Goal: Use online tool/utility

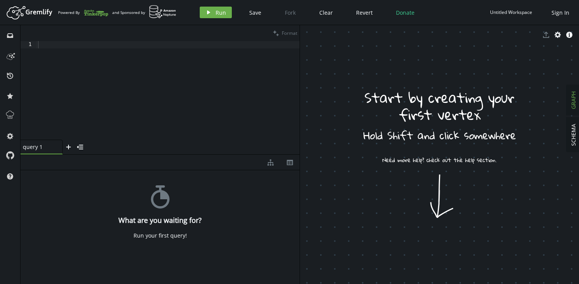
click at [77, 53] on div at bounding box center [167, 98] width 263 height 114
paste textarea
click at [291, 32] on span "Format" at bounding box center [289, 33] width 15 height 7
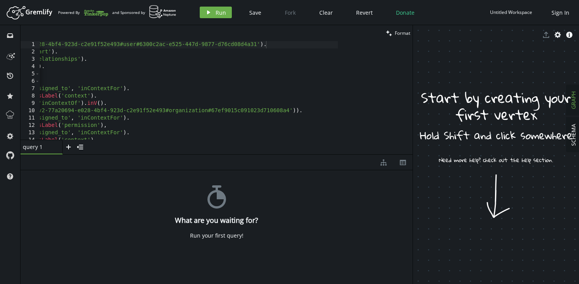
drag, startPoint x: 299, startPoint y: 147, endPoint x: 417, endPoint y: 146, distance: 118.0
click at [413, 146] on div at bounding box center [412, 154] width 0 height 259
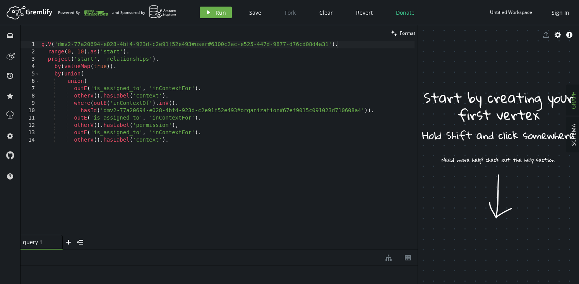
drag, startPoint x: 305, startPoint y: 154, endPoint x: 310, endPoint y: 252, distance: 98.0
click at [310, 250] on div at bounding box center [218, 249] width 397 height 0
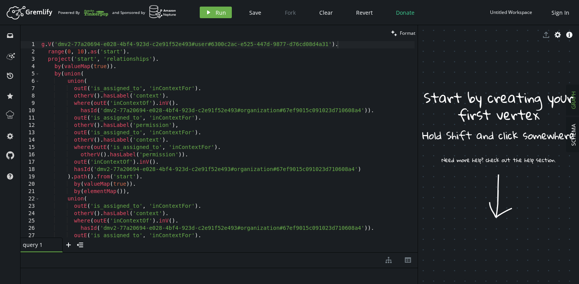
click at [184, 146] on div "g . V ( 'dmv2-77a20694-e028-4bf4-923d-c2e91f52e493#user#6300c2ac-e525-447d-9877…" at bounding box center [227, 146] width 374 height 211
click at [211, 116] on div "g . V ( 'dmv2-77a20694-e028-4bf4-923d-c2e91f52e493#user#6300c2ac-e525-447d-9877…" at bounding box center [227, 146] width 374 height 211
type textarea "by(elementMap()),"
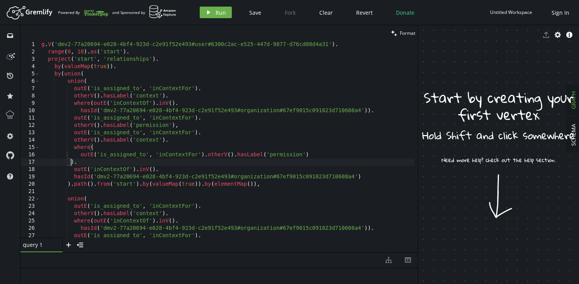
scroll to position [0, 32]
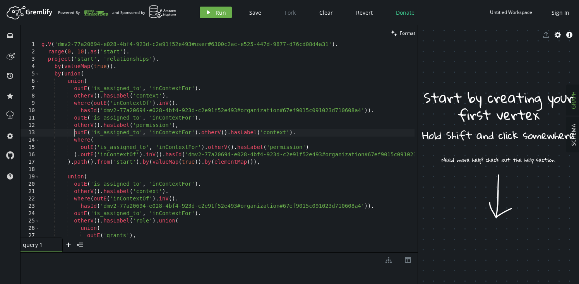
type textarea "outE('is_assigned_to', 'inContextFor').otherV().hasLabel('context')."
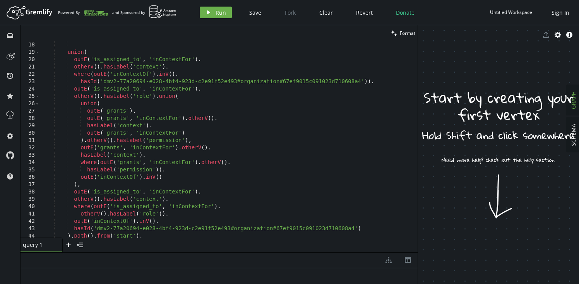
scroll to position [152, 0]
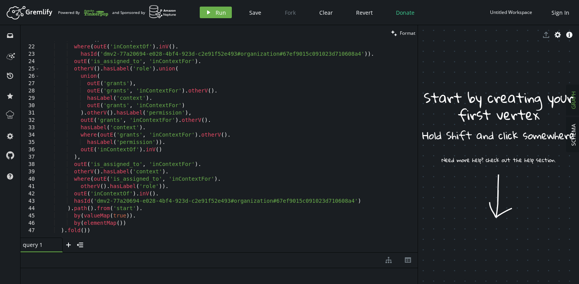
click at [175, 150] on div "otherV ( ) . hasLabel ( 'context' ) . where ( outE ( 'inContextOf' ) . inV ( ) …" at bounding box center [246, 140] width 413 height 208
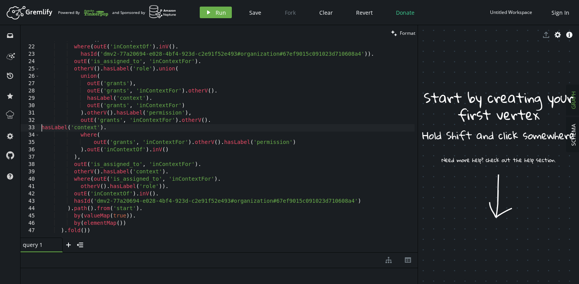
scroll to position [145, 0]
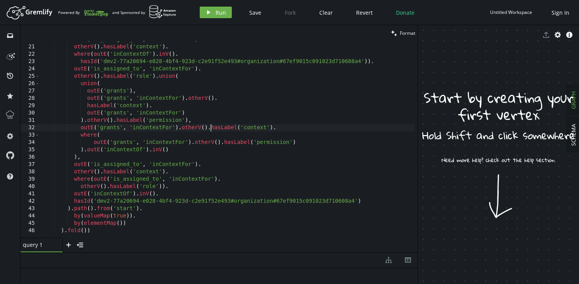
type textarea ").otherV().hasLabel('permission'),"
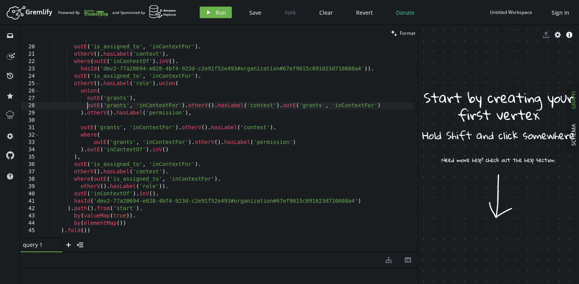
type textarea "outE('grants', 'inContextFor').otherV().hasLabel('context').outE('grants', 'inC…"
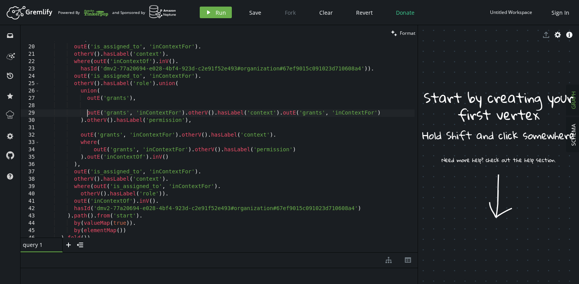
scroll to position [0, 45]
type textarea "union("
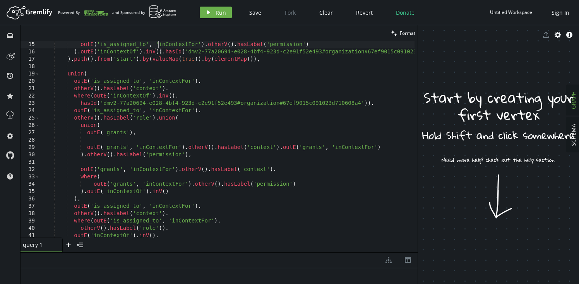
scroll to position [96, 0]
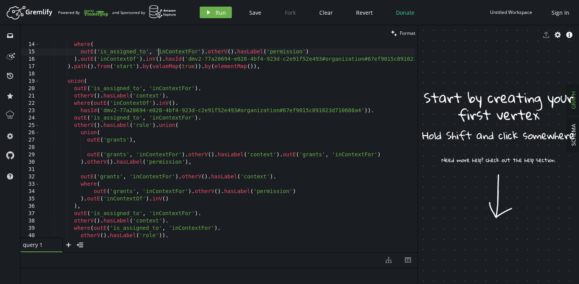
type textarea ").path().from('start').by(valueMap(true)).by(elementMap()),"
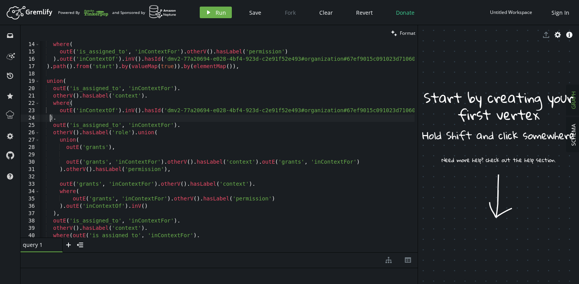
scroll to position [0, 32]
click at [64, 207] on div "where ( outE ( 'is_assigned_to' , 'inContextFor' ) . otherV ( ) . hasLabel ( 'p…" at bounding box center [225, 145] width 413 height 208
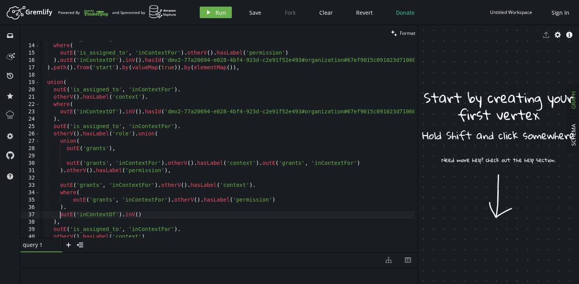
scroll to position [0, 12]
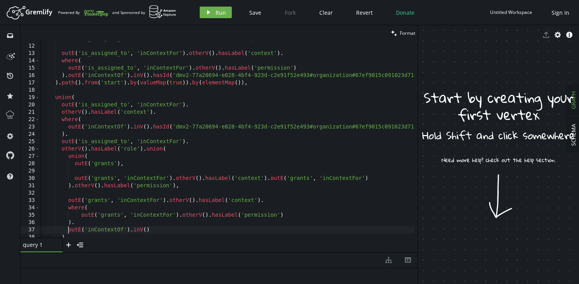
click at [183, 114] on div "outE ( 'is_assigned_to' , 'inContextFor' ) . otherV ( ) . hasLabel ( 'permissio…" at bounding box center [233, 139] width 413 height 208
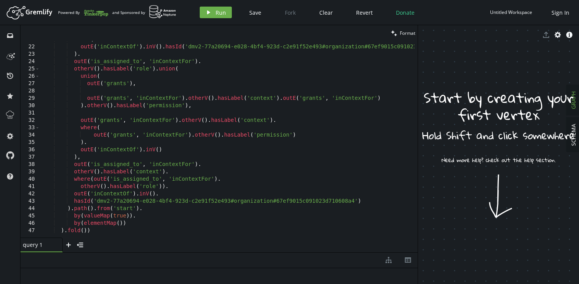
scroll to position [152, 0]
click at [213, 165] on div "where ( outE ( 'inContextOf' ) . inV ( ) . hasId ( 'dmv2-77a20694-e028-4bf4-923…" at bounding box center [246, 140] width 413 height 208
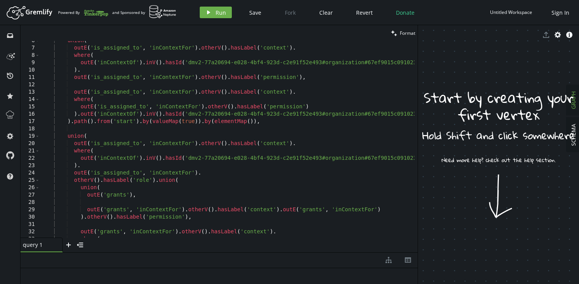
scroll to position [41, 0]
click at [73, 122] on div "union ( outE ( 'is_assigned_to' , 'inContextFor' ) . otherV ( ) . hasLabel ( 'c…" at bounding box center [246, 141] width 413 height 208
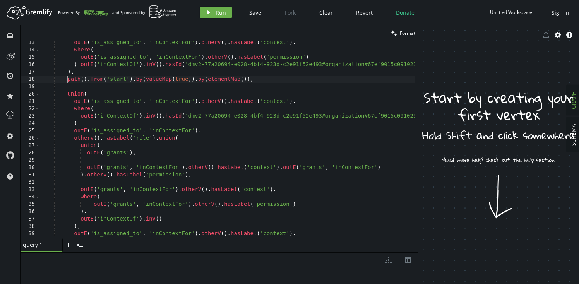
scroll to position [102, 0]
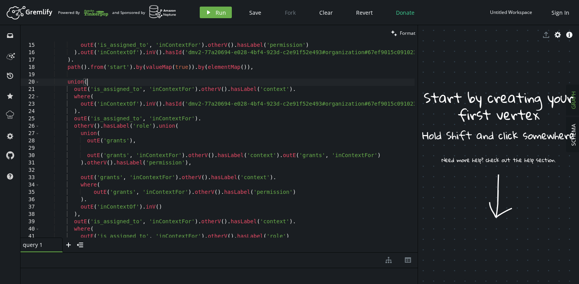
click at [92, 82] on div "where ( outE ( 'is_assigned_to' , 'inContextFor' ) . otherV ( ) . hasLabel ( 'p…" at bounding box center [246, 138] width 413 height 208
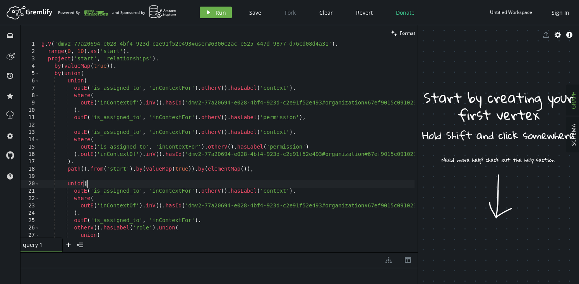
scroll to position [0, 0]
click at [113, 88] on div "g . V ( 'dmv2-77a20694-e028-4bf4-923d-c2e91f52e493#user#6300c2ac-e525-447d-9877…" at bounding box center [246, 145] width 413 height 208
drag, startPoint x: 73, startPoint y: 132, endPoint x: 198, endPoint y: 131, distance: 124.5
click at [198, 131] on div "g . V ( 'dmv2-77a20694-e028-4bf4-923d-c2e91f52e493#user#6300c2ac-e525-447d-9877…" at bounding box center [246, 145] width 413 height 208
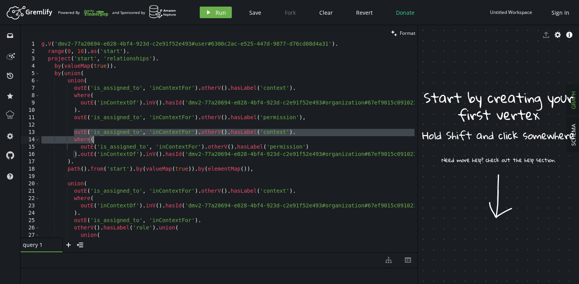
click at [162, 132] on div "g . V ( 'dmv2-77a20694-e028-4bf4-923d-c2e91f52e493#user#6300c2ac-e525-447d-9877…" at bounding box center [246, 145] width 413 height 208
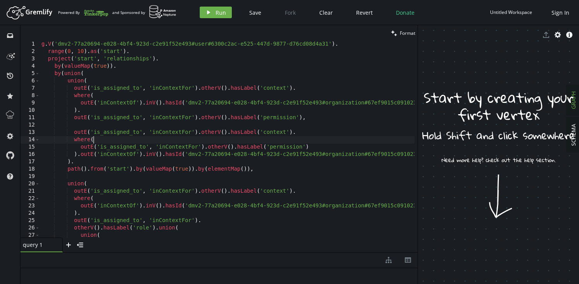
click at [141, 138] on div "g . V ( 'dmv2-77a20694-e028-4bf4-923d-c2e91f52e493#user#6300c2ac-e525-447d-9877…" at bounding box center [246, 145] width 413 height 208
click at [114, 149] on div "g . V ( 'dmv2-77a20694-e028-4bf4-923d-c2e91f52e493#user#6300c2ac-e525-447d-9877…" at bounding box center [246, 145] width 413 height 208
drag, startPoint x: 81, startPoint y: 155, endPoint x: 143, endPoint y: 155, distance: 61.9
click at [143, 155] on div "g . V ( 'dmv2-77a20694-e028-4bf4-923d-c2e91f52e493#user#6300c2ac-e525-447d-9877…" at bounding box center [246, 145] width 413 height 208
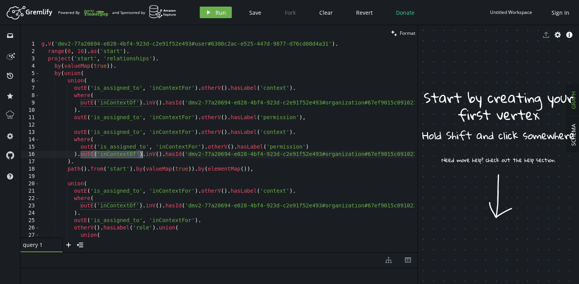
type textarea ").outE('inContextOf').inV().hasId('dmv2-77a20694-e028-4bf4-923d-c2e91f52e493#or…"
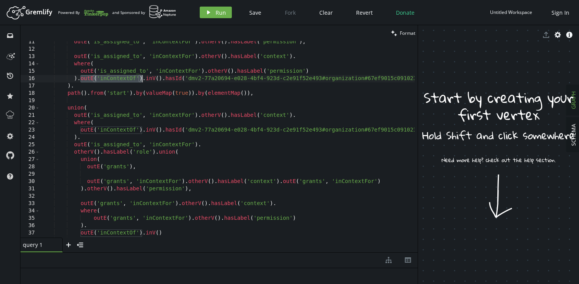
scroll to position [76, 0]
